Goal: Check status: Check status

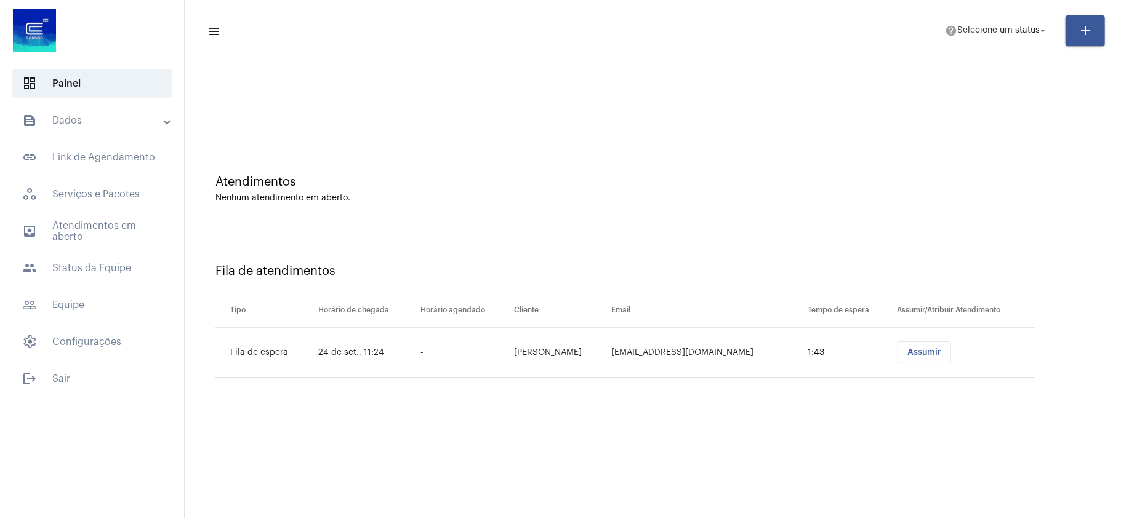
click at [126, 122] on mat-panel-title "text_snippet_outlined Dados" at bounding box center [93, 120] width 142 height 15
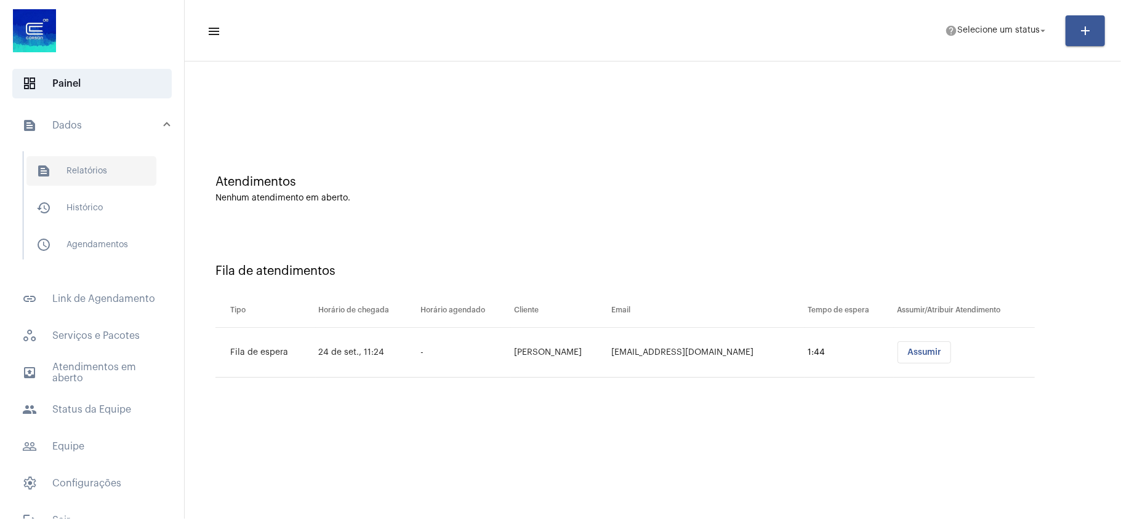
click at [108, 166] on span "text_snippet_outlined Relatórios" at bounding box center [91, 171] width 130 height 30
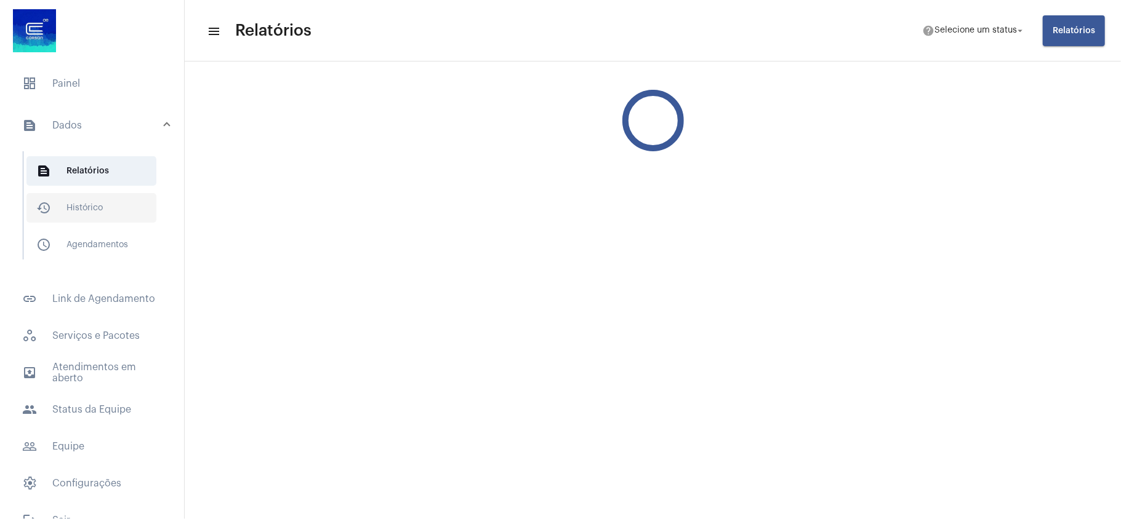
click at [94, 212] on span "history_outlined Histórico" at bounding box center [91, 208] width 130 height 30
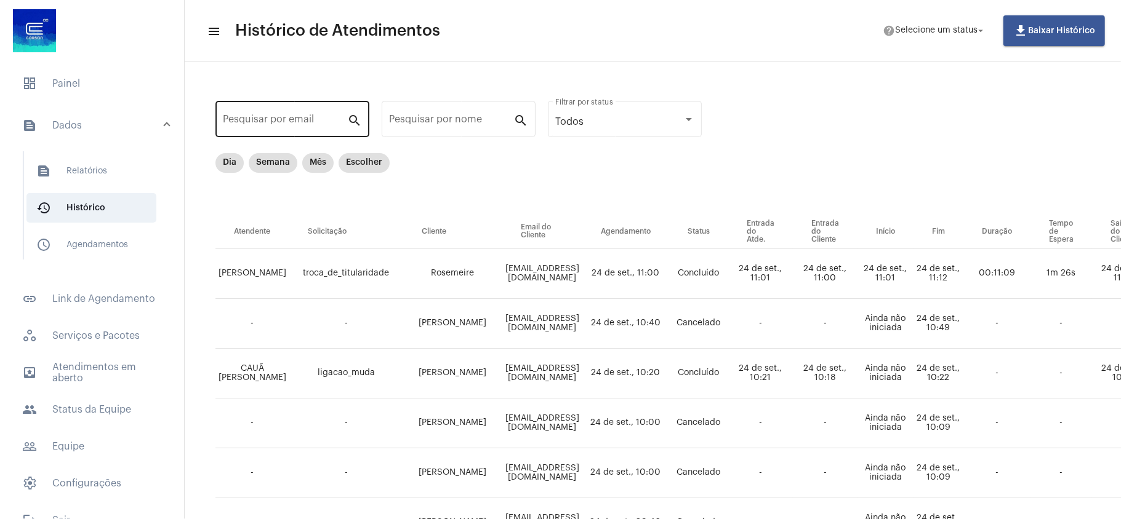
click at [311, 121] on input "Pesquisar por email" at bounding box center [285, 121] width 124 height 11
paste input "[EMAIL_ADDRESS][DOMAIN_NAME]"
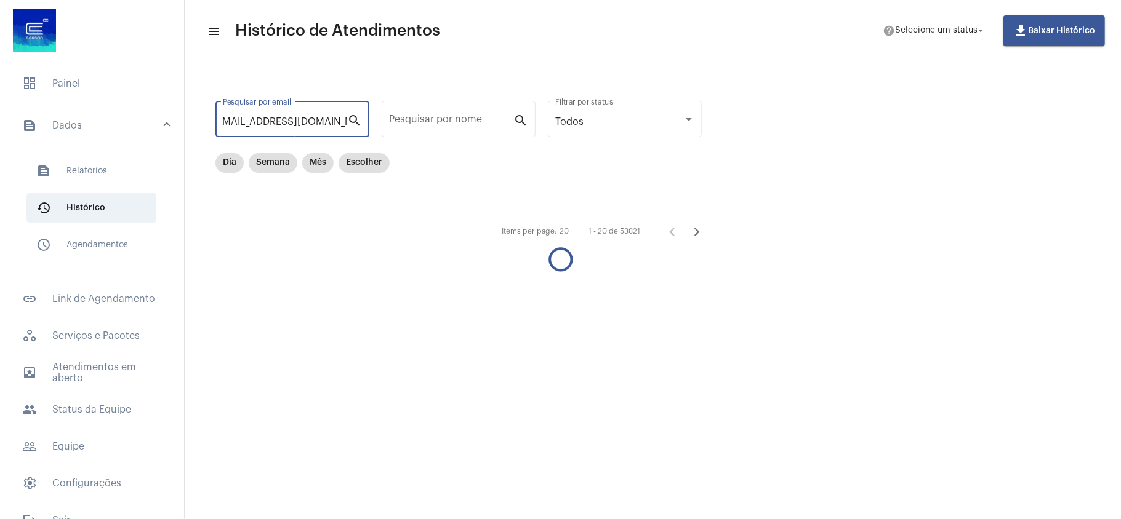
type input "[EMAIL_ADDRESS][DOMAIN_NAME]"
